Goal: Entertainment & Leisure: Consume media (video, audio)

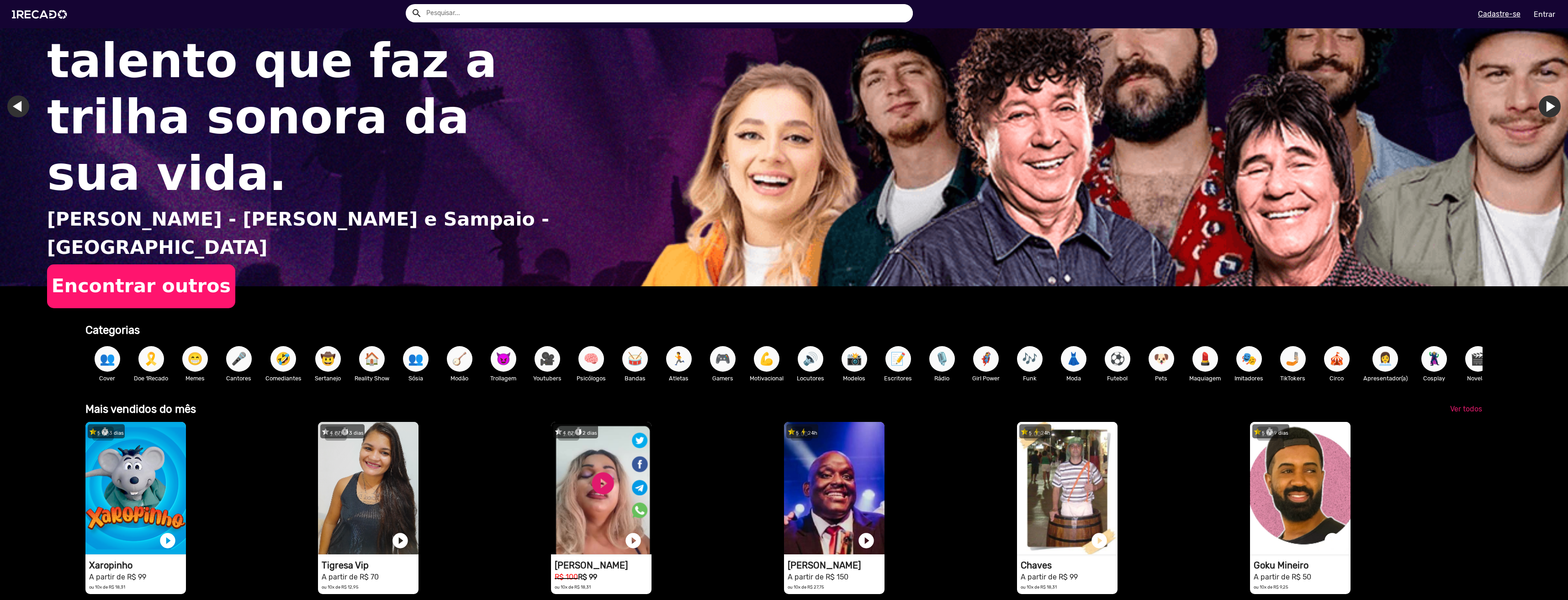
scroll to position [183, 0]
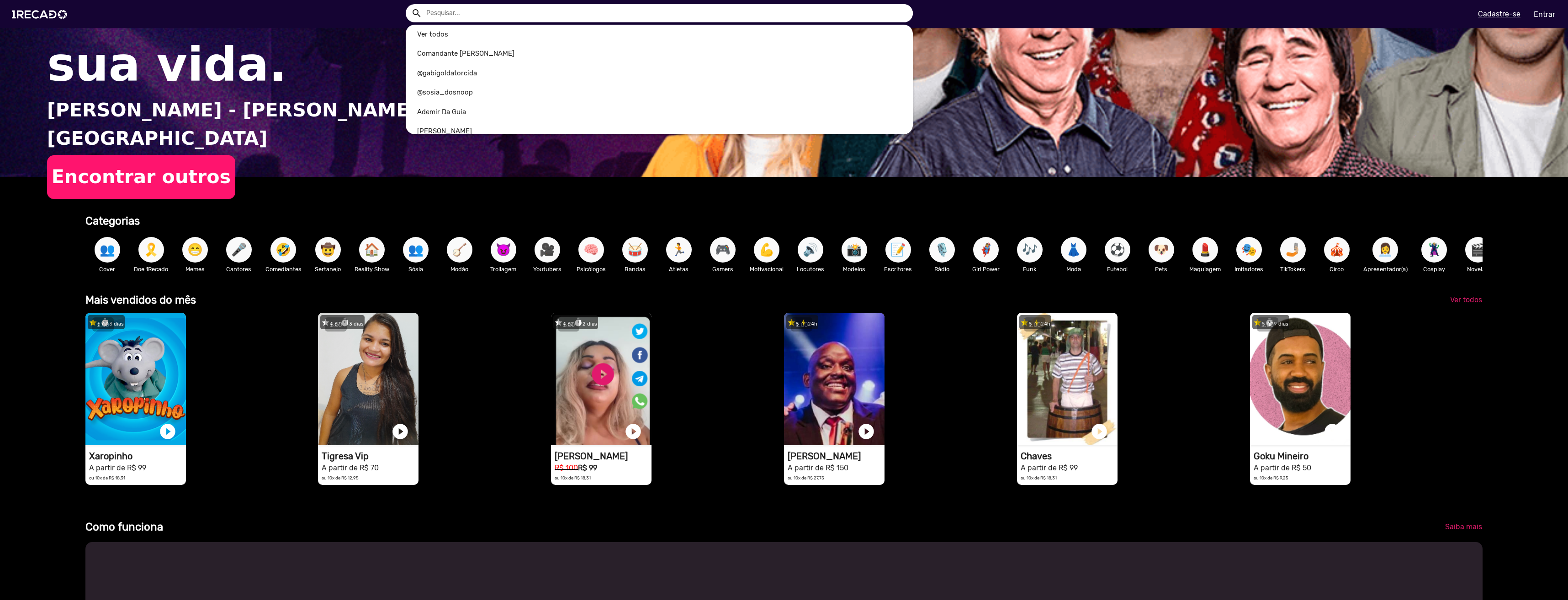
click at [569, 14] on input "text" at bounding box center [666, 13] width 493 height 18
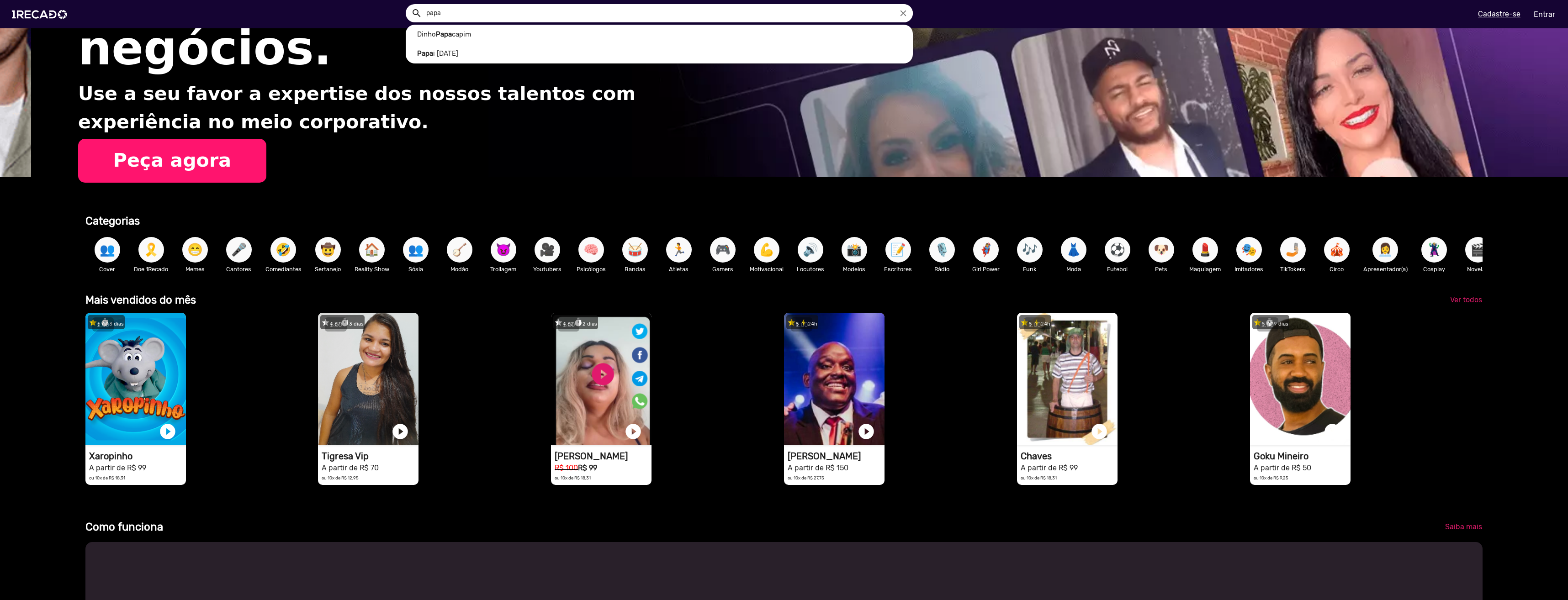
scroll to position [0, 1561]
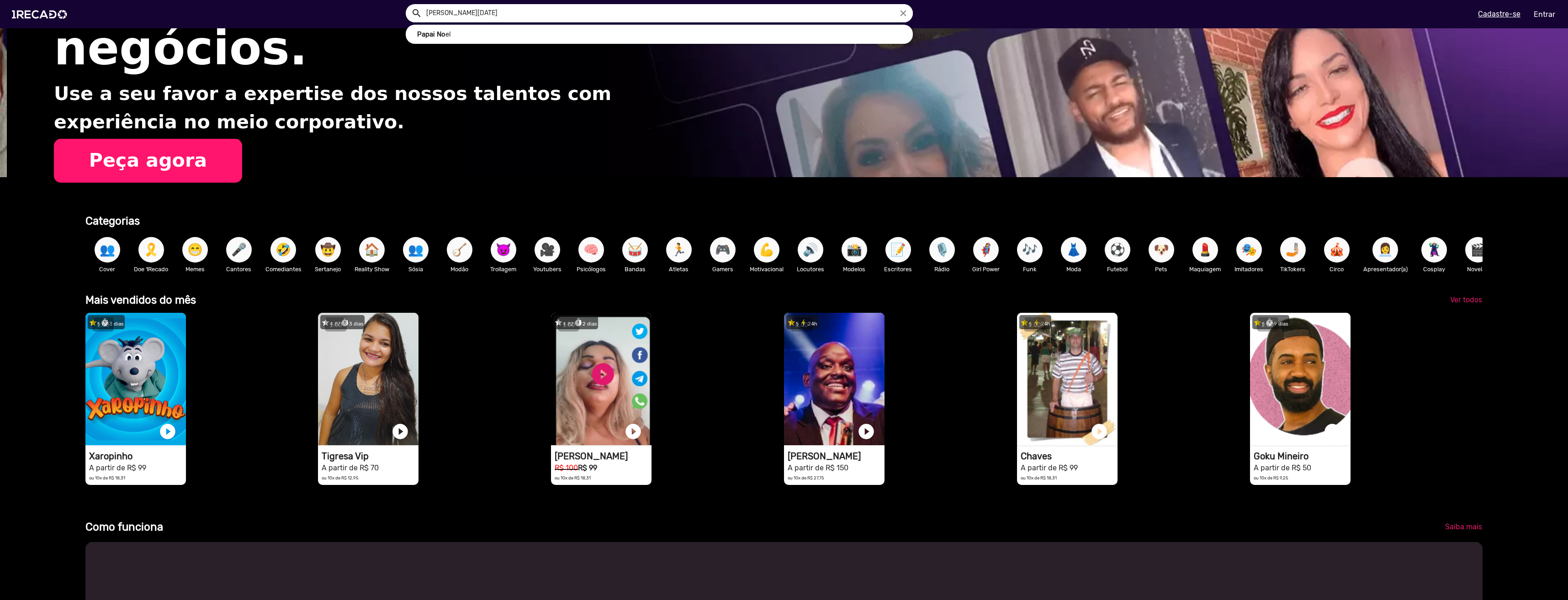
type input "[PERSON_NAME][DATE]"
click at [408, 4] on button "search" at bounding box center [416, 12] width 16 height 16
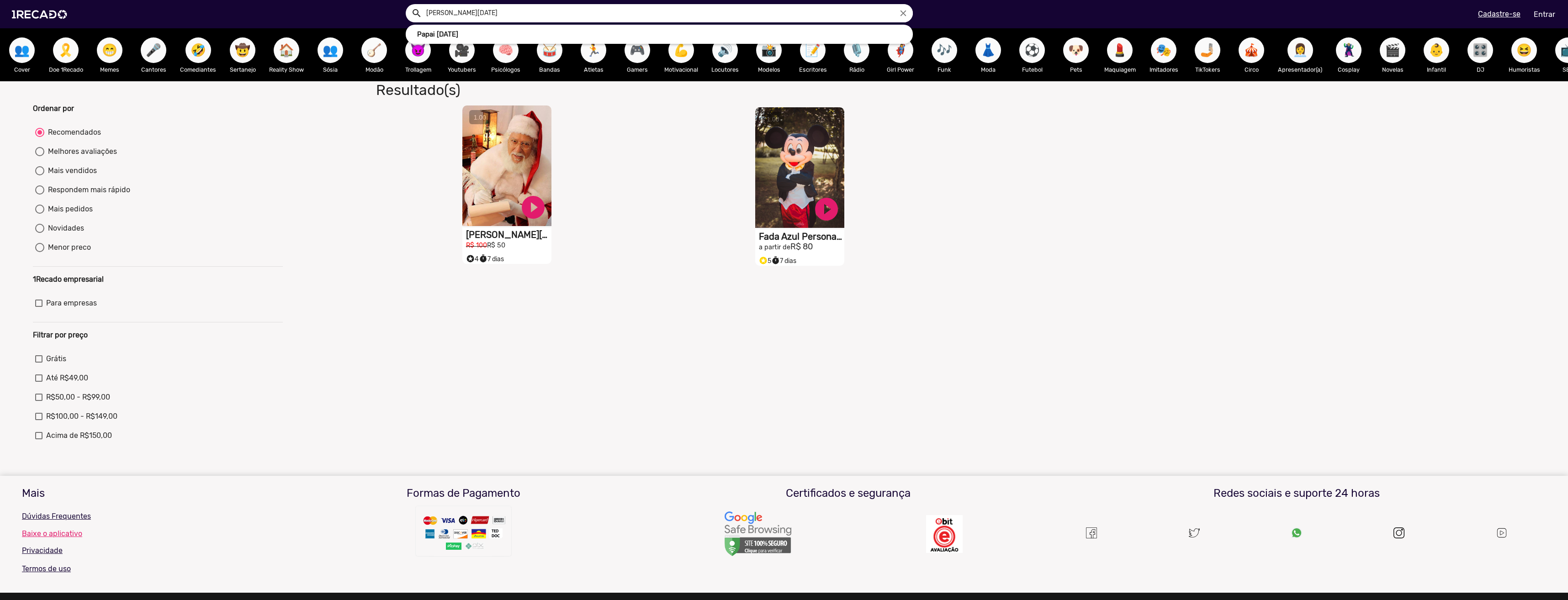
click at [525, 180] on video "S1RECADO vídeos dedicados para fãs e empresas" at bounding box center [507, 166] width 89 height 120
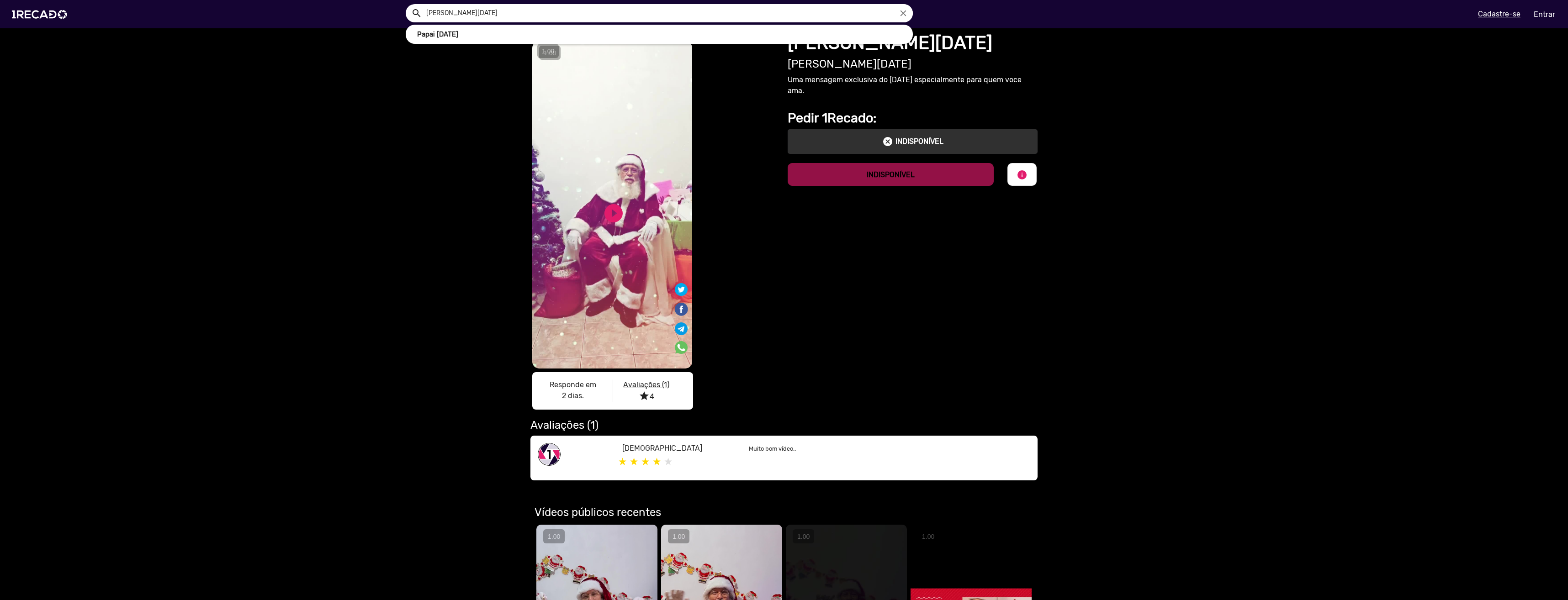
click at [596, 211] on div "play_circle_filled" at bounding box center [598, 210] width 28 height 34
click at [603, 221] on link "play_circle_filled" at bounding box center [614, 213] width 22 height 22
click at [426, 231] on div "S1RECADO vídeos dedicados para fãs e empresas S1RECADO vídeos dedicados para fã…" at bounding box center [784, 256] width 1568 height 456
click at [426, 110] on div "S1RECADO vídeos dedicados para fãs e empresas S1RECADO vídeos dedicados para fã…" at bounding box center [784, 256] width 1568 height 456
click at [903, 9] on icon "close" at bounding box center [903, 14] width 10 height 10
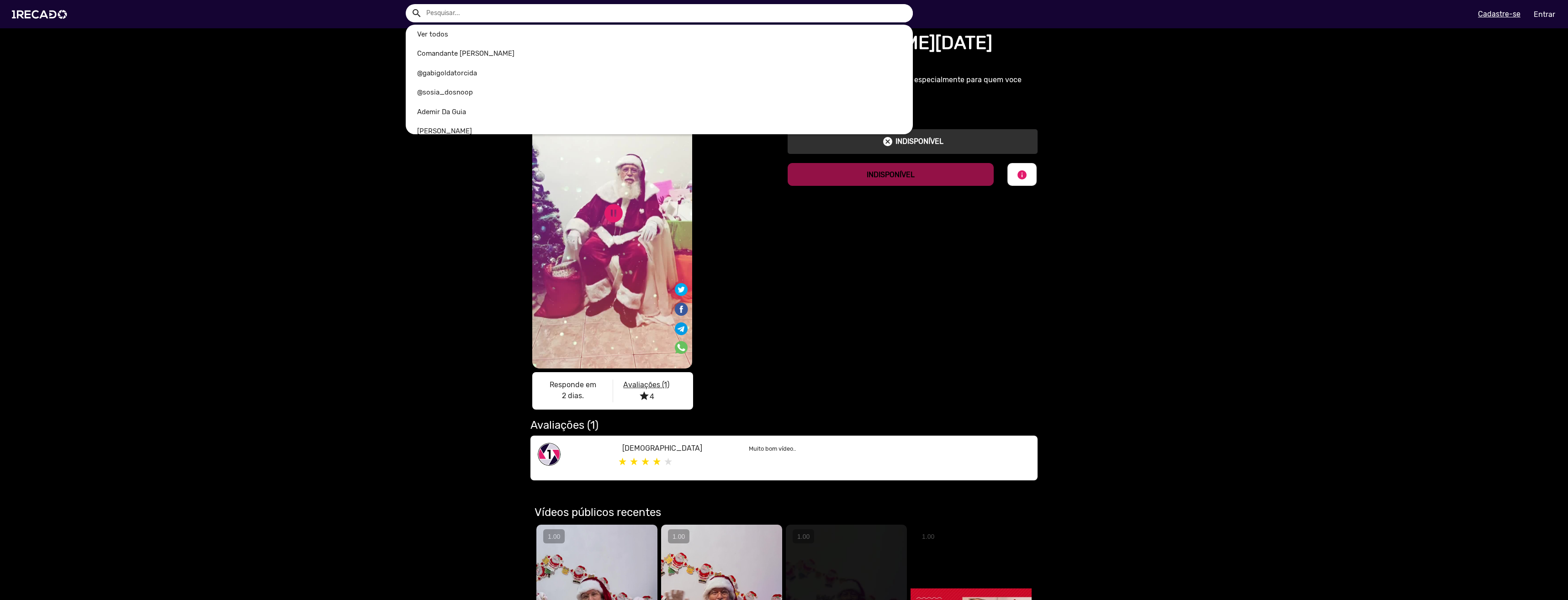
click at [692, 21] on input "text" at bounding box center [666, 13] width 493 height 18
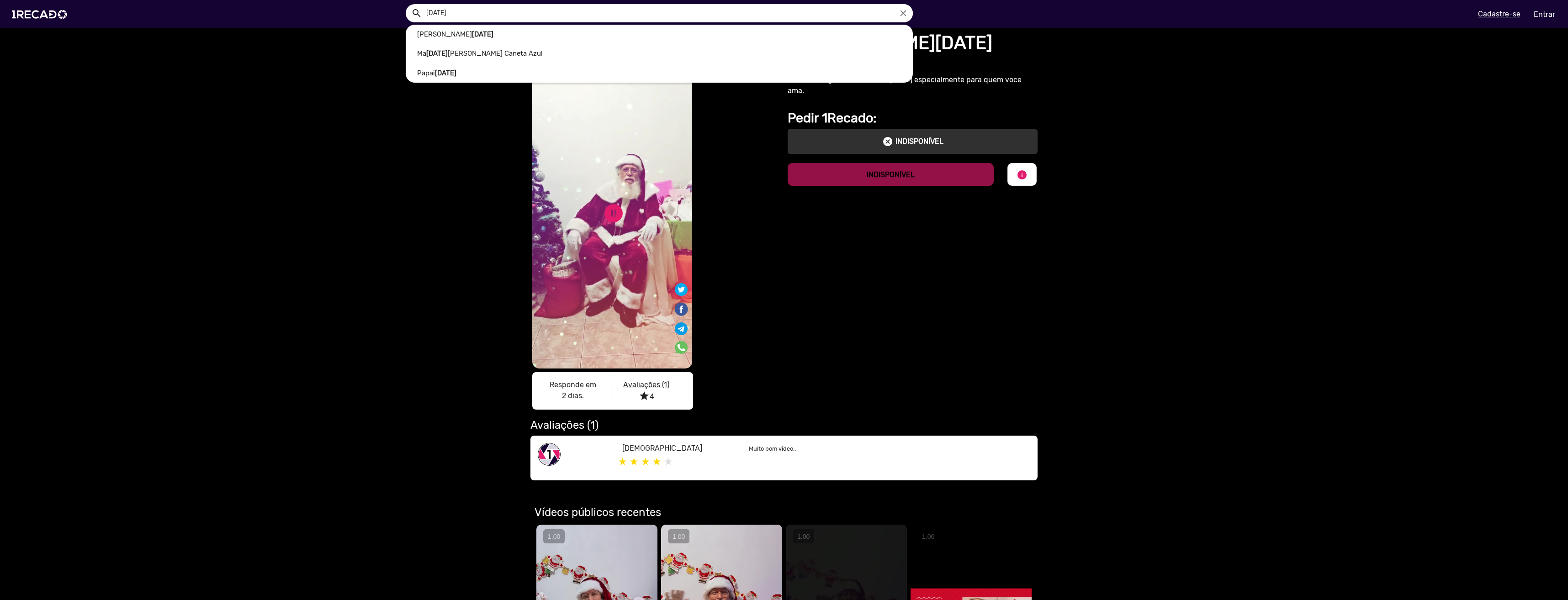
type input "[DATE]"
click at [408, 4] on button "search" at bounding box center [416, 12] width 16 height 16
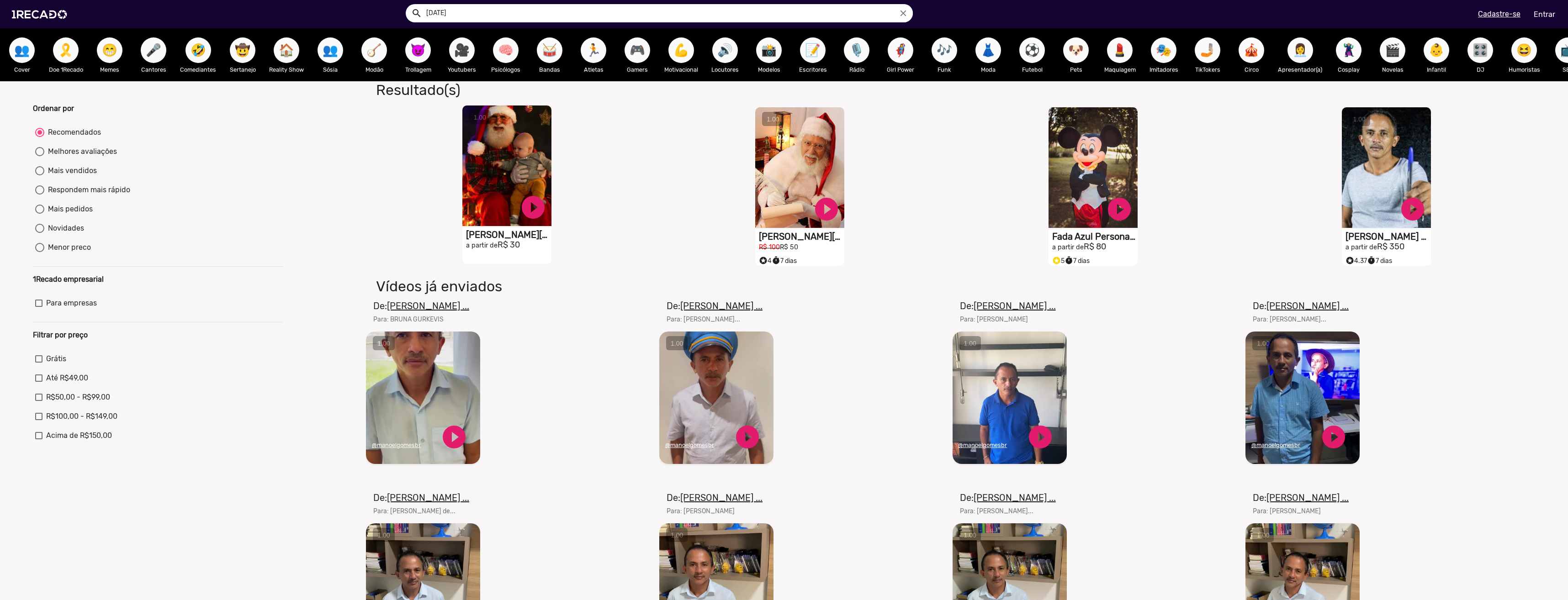
click at [505, 195] on video "S1RECADO vídeos dedicados para fãs e empresas" at bounding box center [507, 166] width 89 height 120
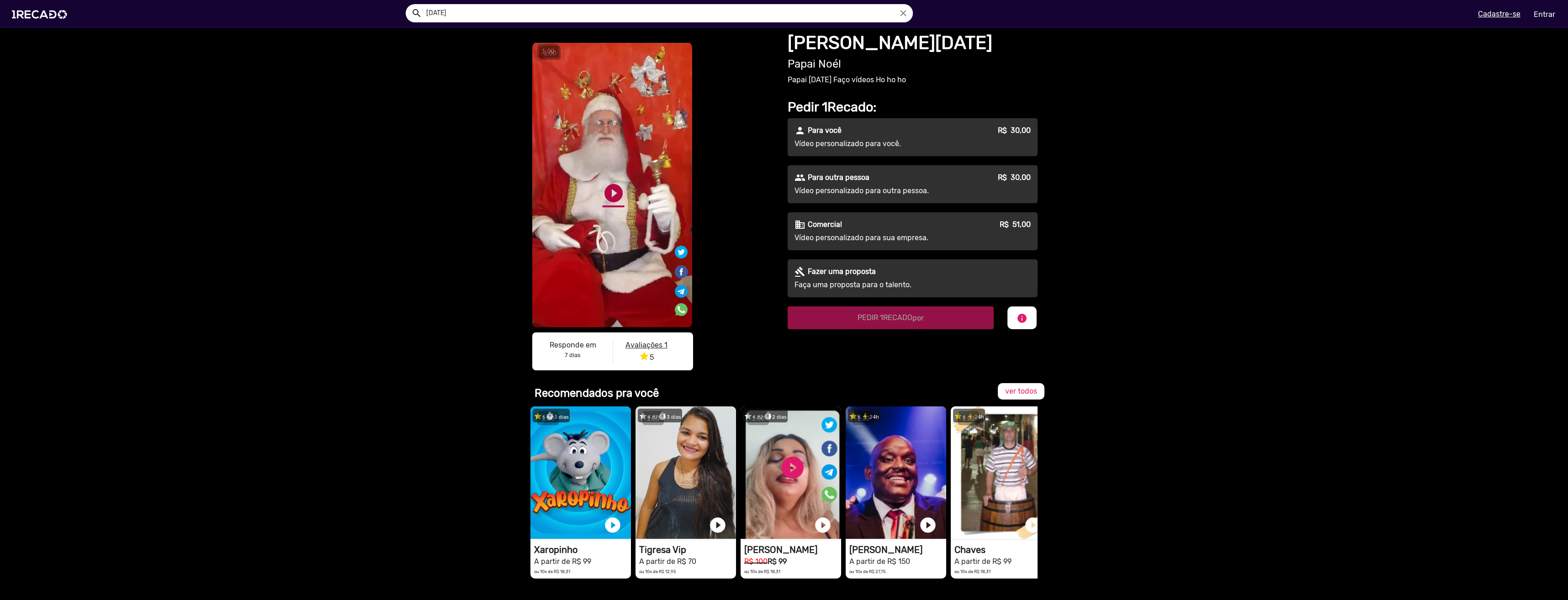
click at [607, 203] on link "play_circle_filled" at bounding box center [614, 193] width 22 height 22
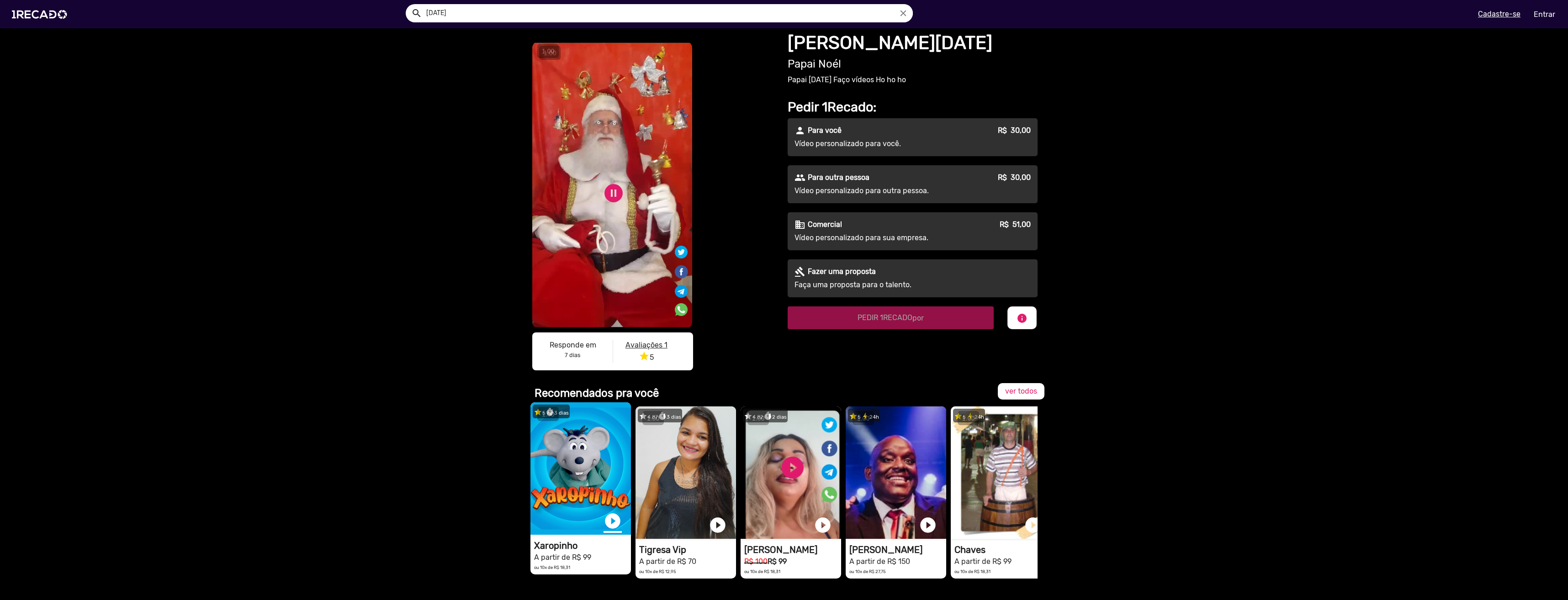
click at [608, 525] on link "play_circle_filled" at bounding box center [612, 521] width 18 height 18
click at [620, 185] on link "pause_circle" at bounding box center [614, 193] width 22 height 22
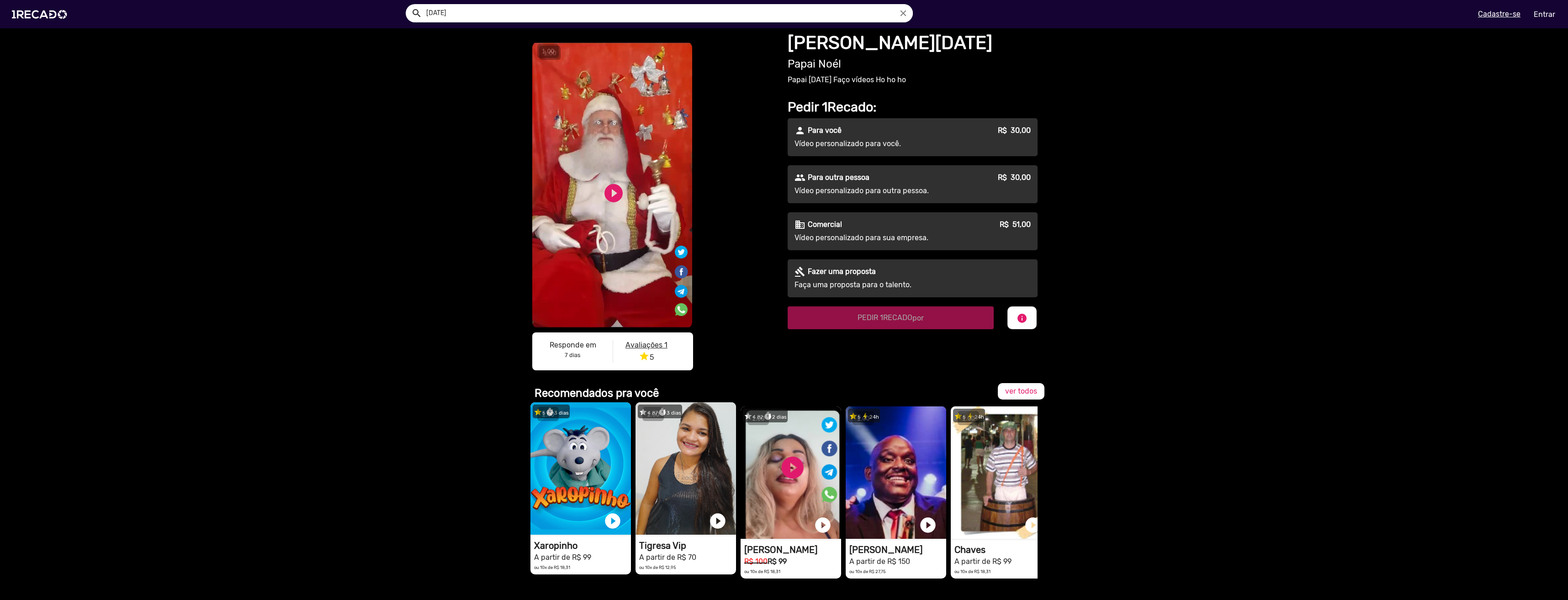
click at [683, 468] on video "1RECADO vídeos dedicados para fãs e empresas" at bounding box center [685, 468] width 101 height 132
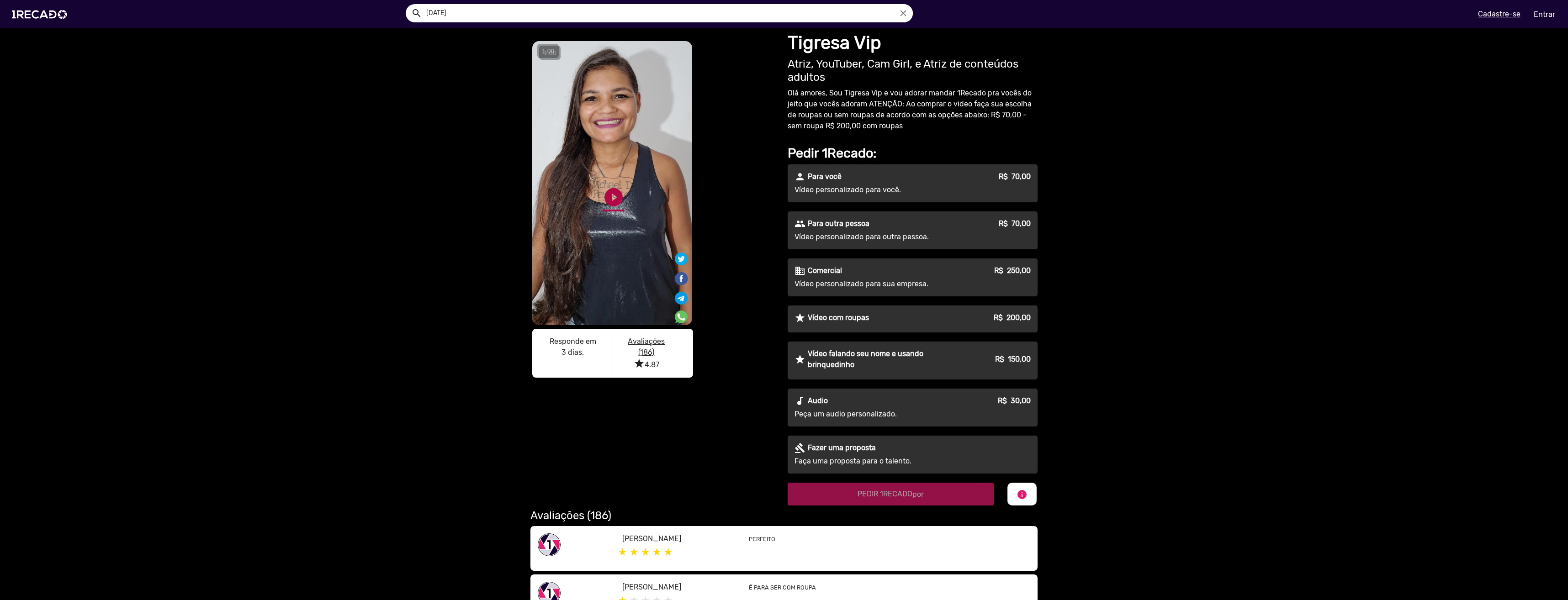
click at [603, 200] on link "play_circle_filled" at bounding box center [614, 198] width 22 height 22
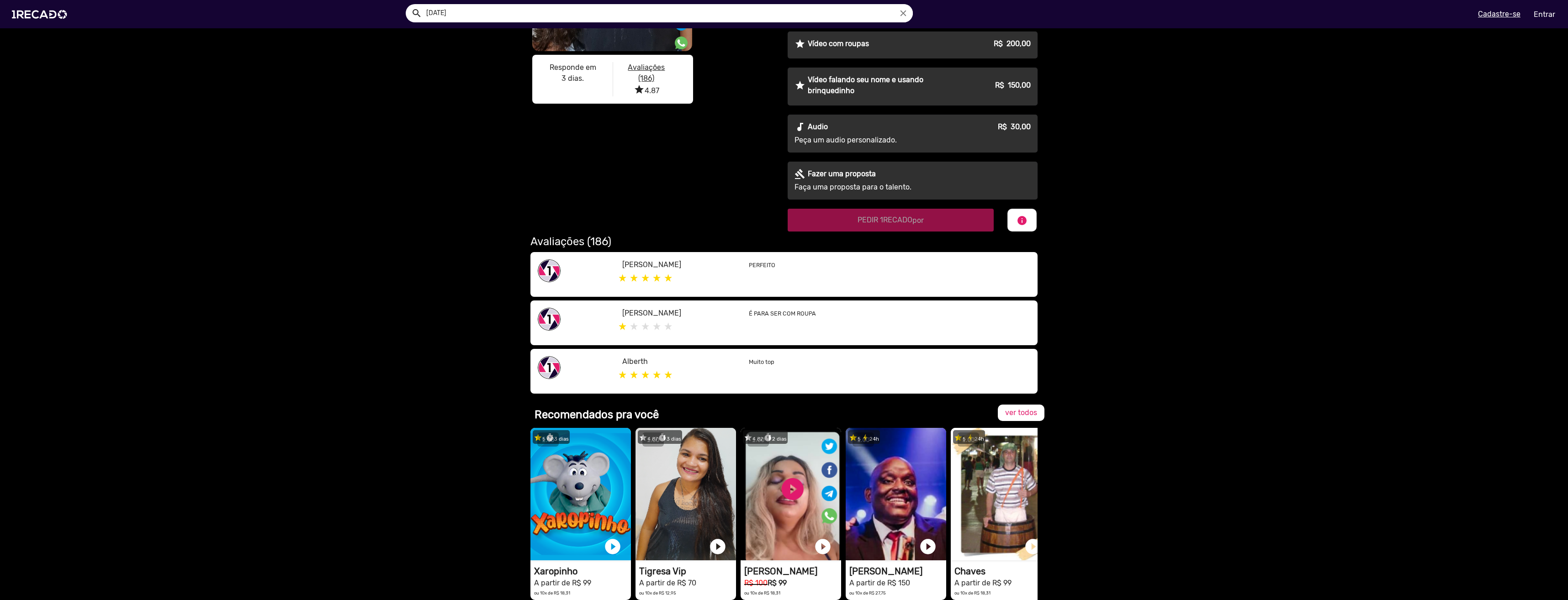
scroll to position [503, 0]
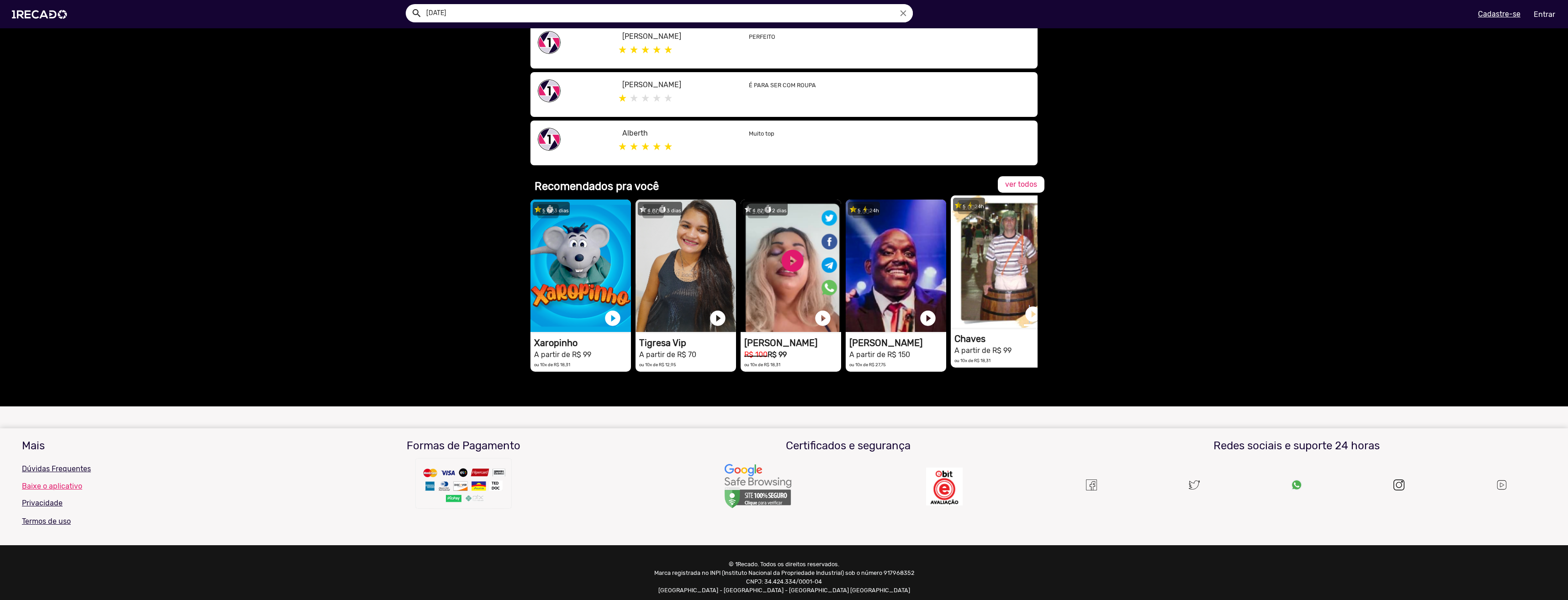
click at [1026, 315] on link "play_circle_filled" at bounding box center [1032, 314] width 18 height 18
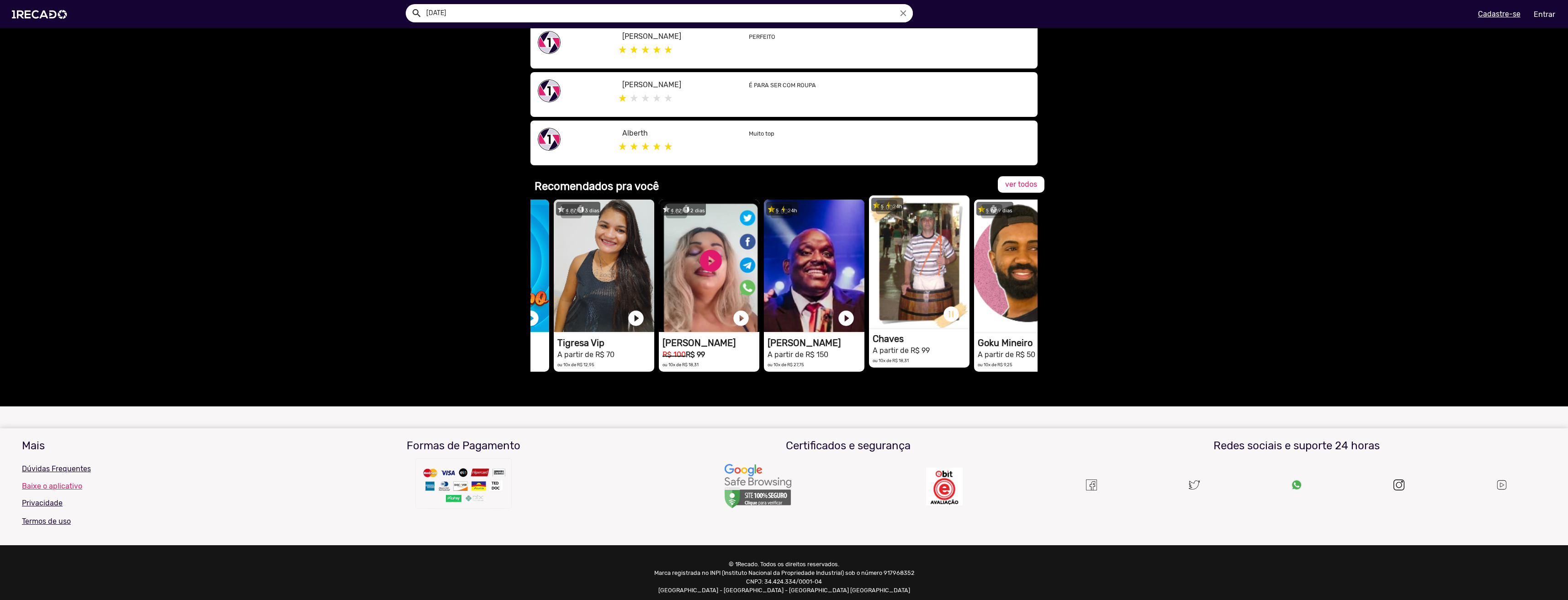
click at [956, 309] on div "star 5 timer 3 dias 1RECADO vídeos dedicados para fãs e empresas play_circle_fi…" at bounding box center [702, 285] width 507 height 181
click at [946, 311] on link "pause_circle" at bounding box center [951, 314] width 18 height 18
click at [987, 282] on video "1RECADO vídeos dedicados para fãs e empresas" at bounding box center [1024, 261] width 101 height 132
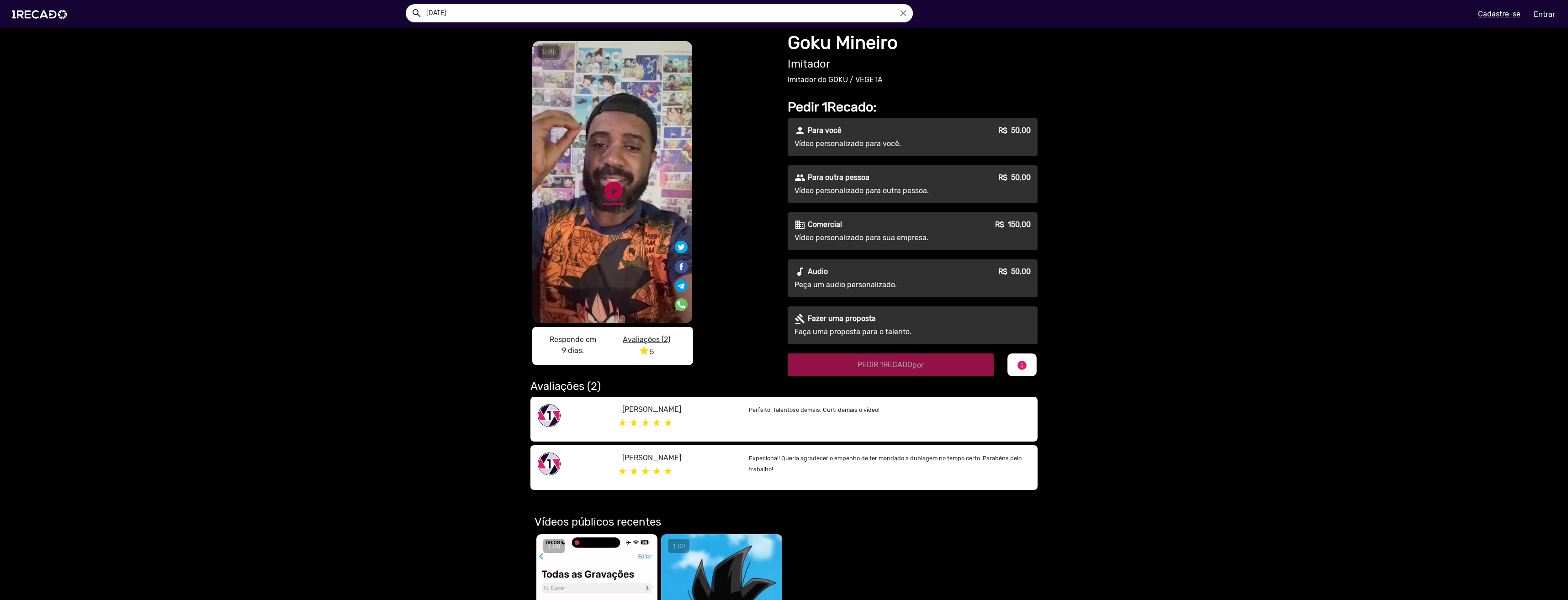
click at [608, 198] on link "play_circle_filled" at bounding box center [614, 191] width 22 height 22
click at [1473, 492] on div "S1RECADO vídeos dedicados para fãs e empresas S1RECADO vídeos dedicados para fã…" at bounding box center [784, 261] width 1568 height 466
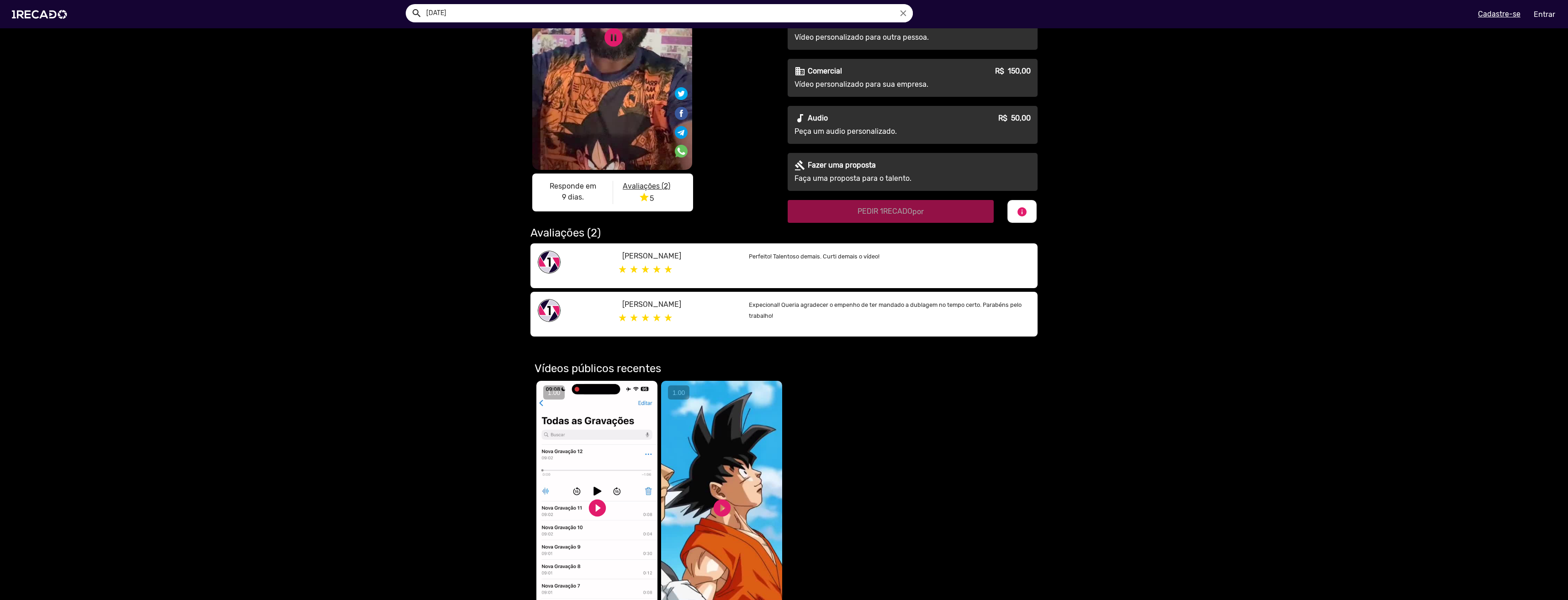
scroll to position [137, 0]
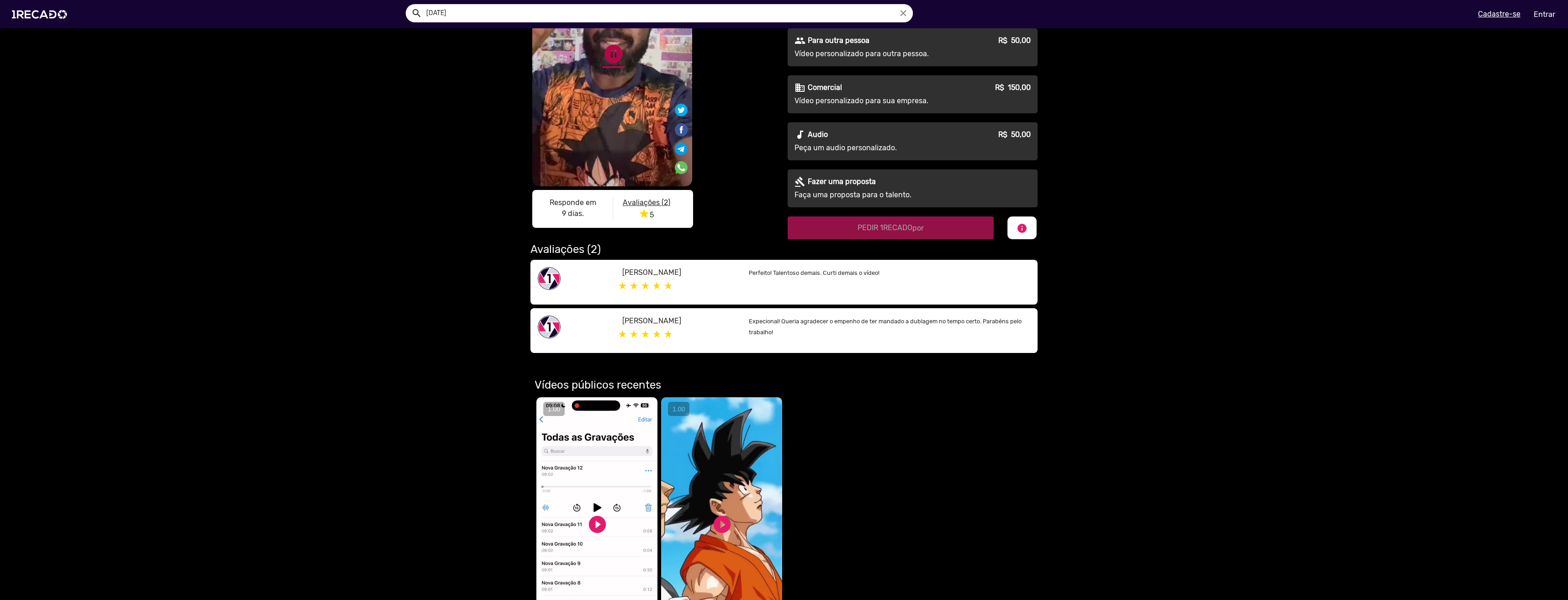
click at [612, 52] on link "pause_circle" at bounding box center [614, 54] width 22 height 22
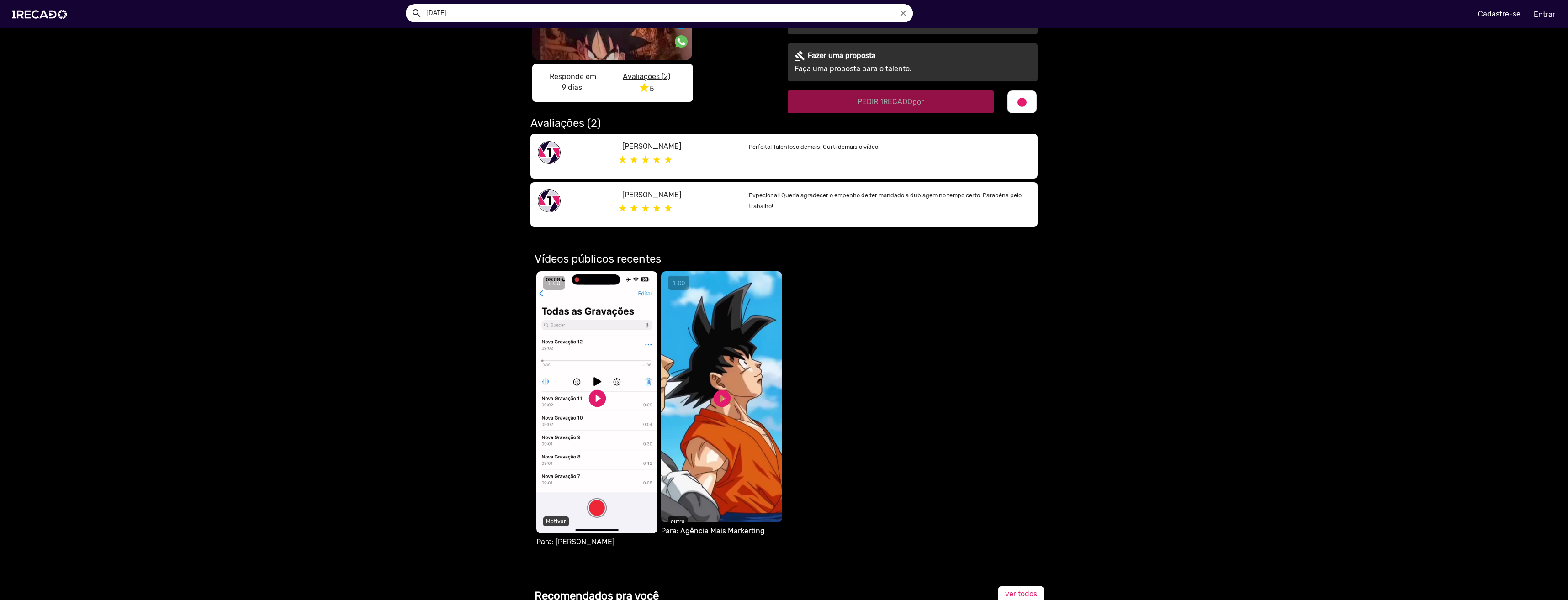
scroll to position [274, 0]
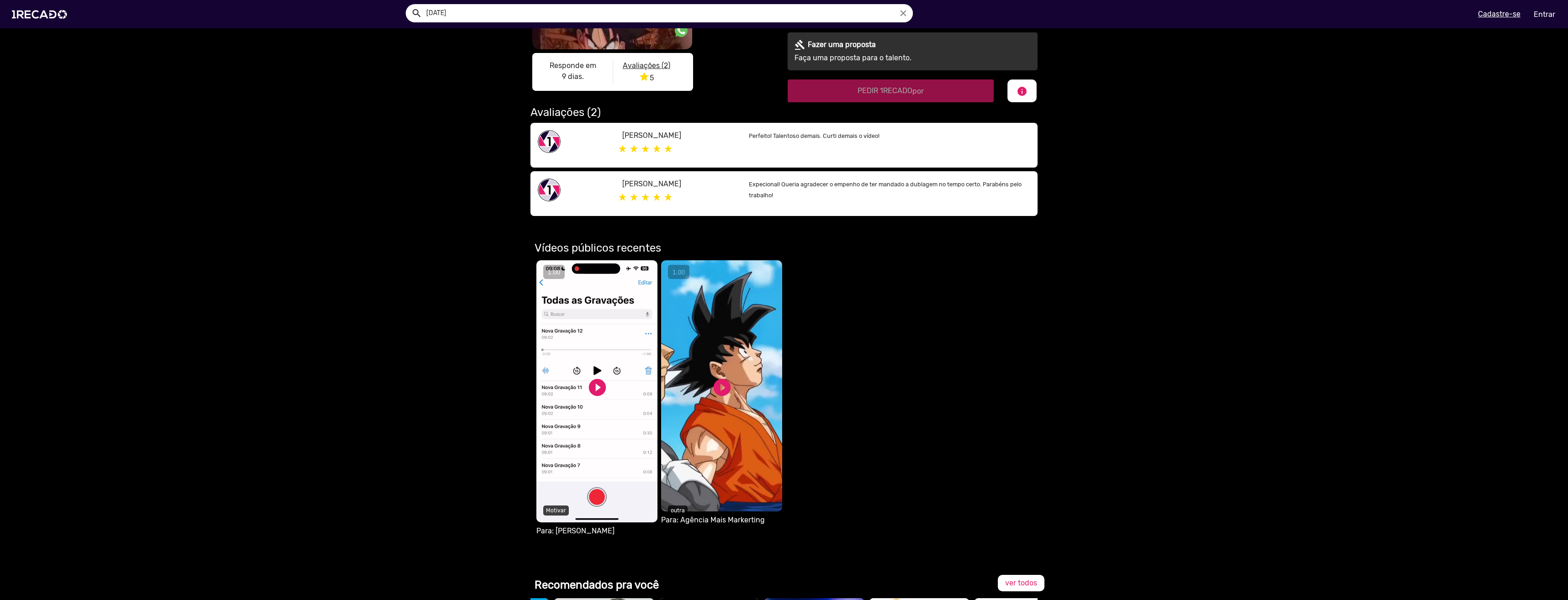
click at [596, 367] on video "Seu navegador não reproduz vídeo em HTML5" at bounding box center [597, 391] width 121 height 262
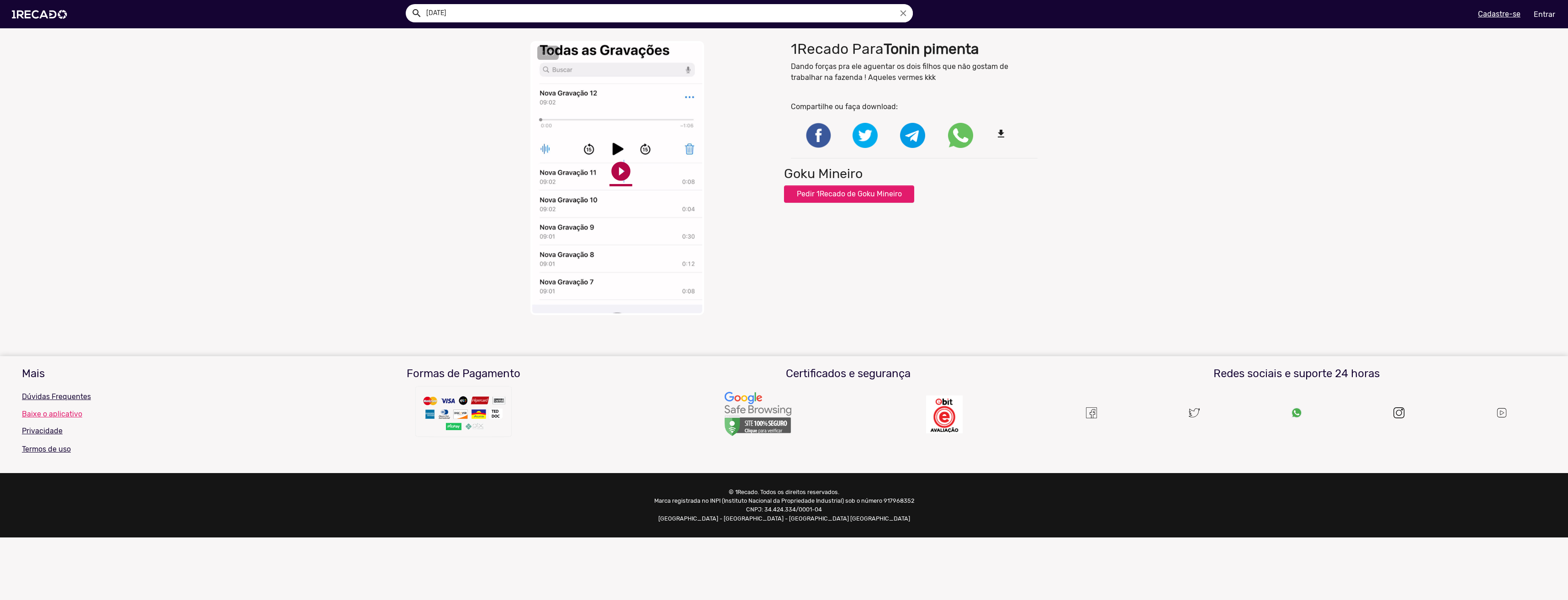
click at [623, 178] on link "play_circle_filled" at bounding box center [621, 171] width 23 height 23
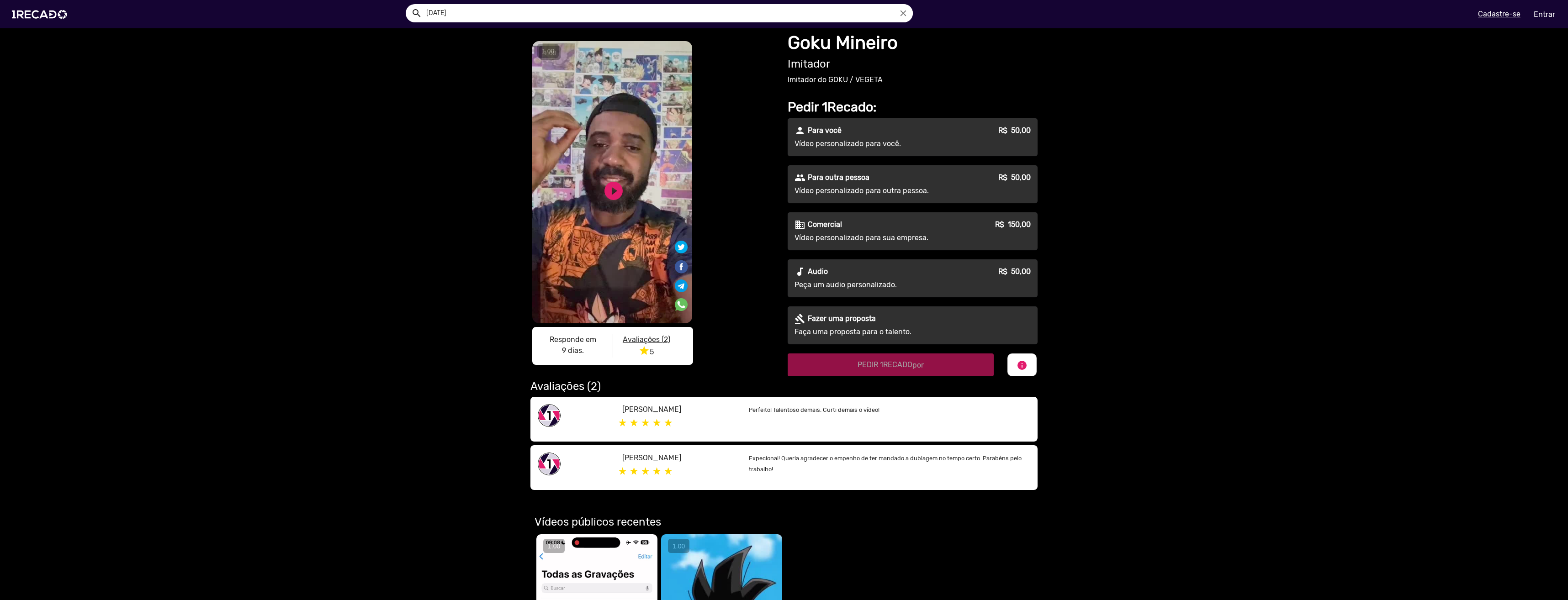
scroll to position [183, 0]
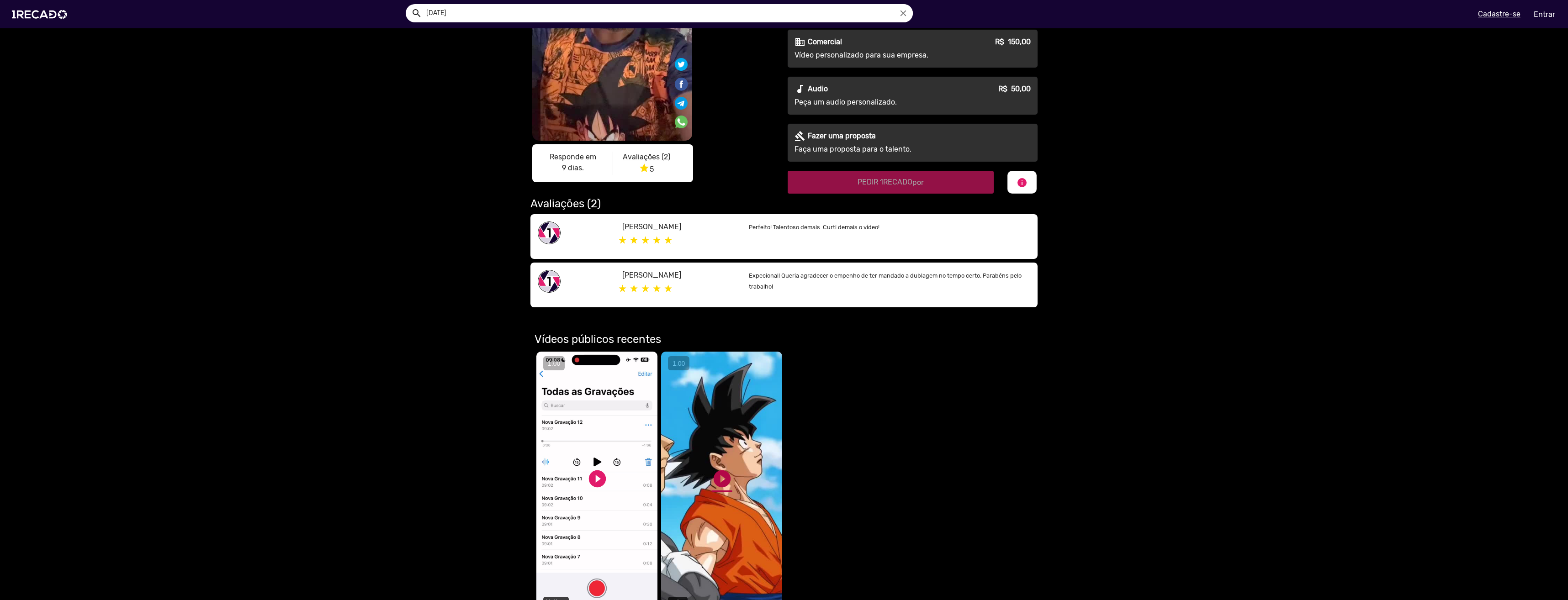
click at [717, 487] on link "play_circle_filled" at bounding box center [722, 479] width 21 height 21
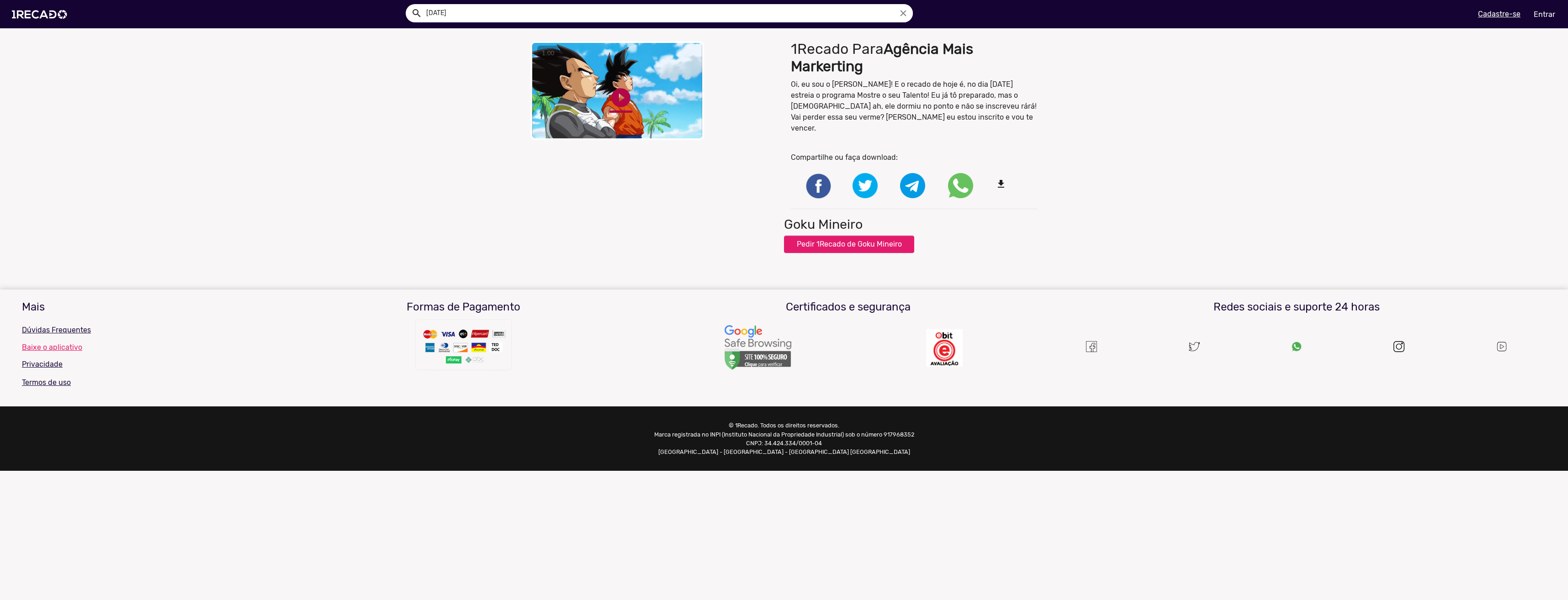
click at [624, 100] on link "play_circle_filled" at bounding box center [621, 97] width 23 height 23
click at [1352, 253] on div "close Your browser does not support HTML5 video. pause_circle pause_circle 1Rec…" at bounding box center [784, 145] width 1568 height 217
